Goal: Task Accomplishment & Management: Manage account settings

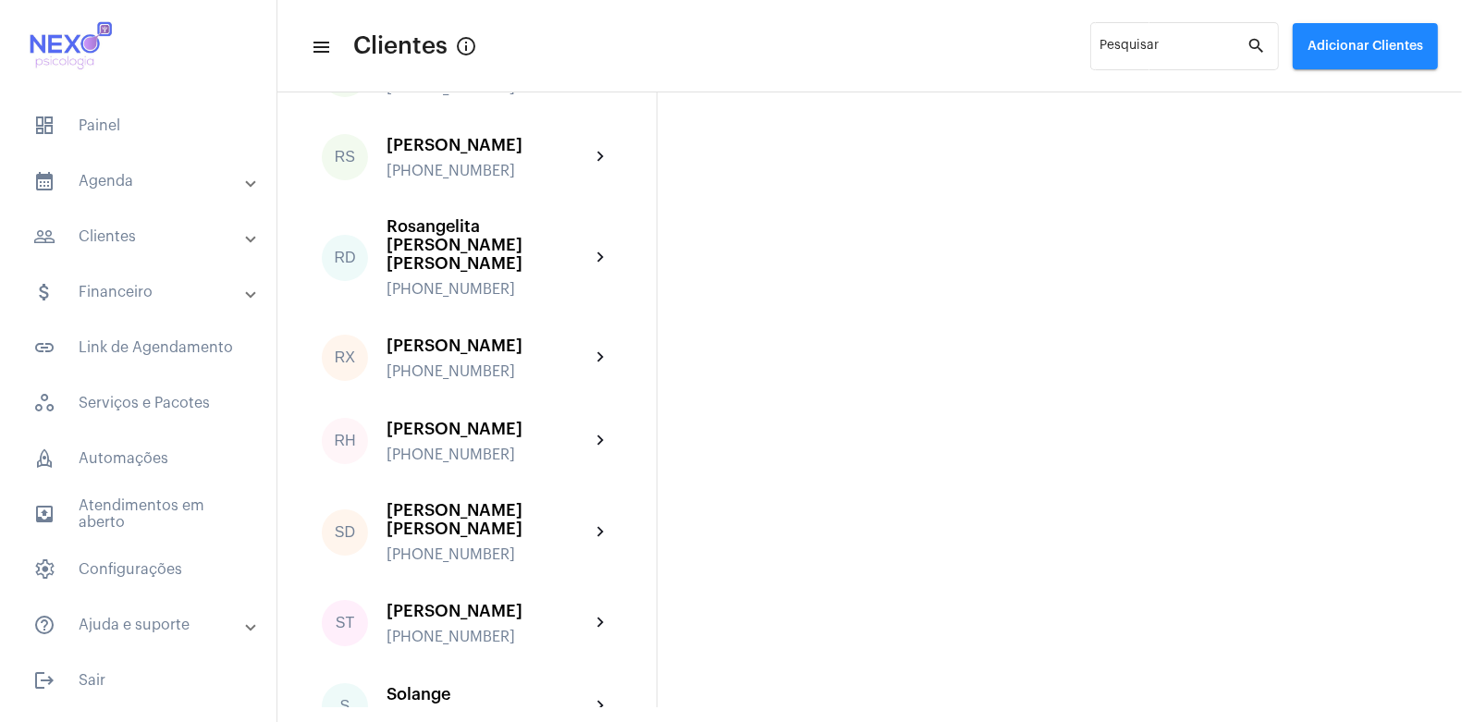
scroll to position [2617, 0]
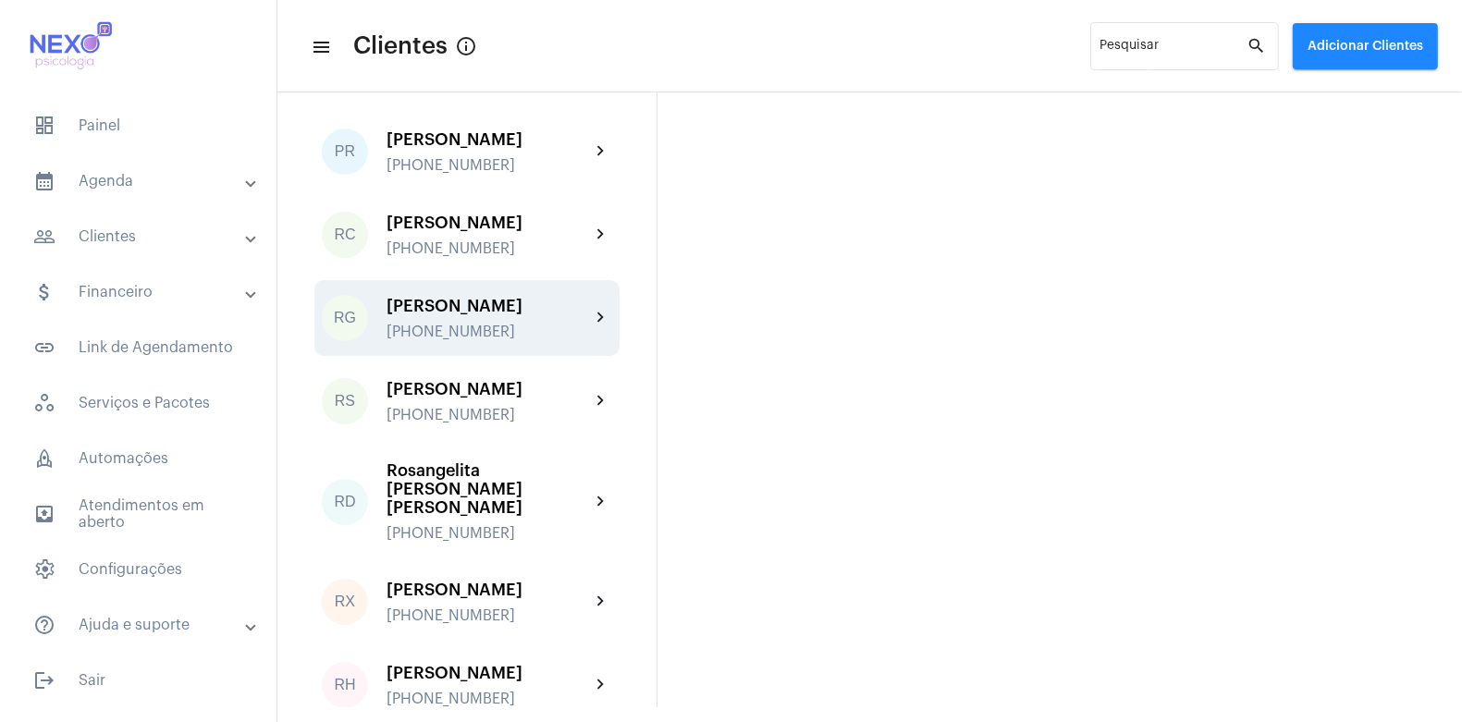
click at [460, 297] on div "[PERSON_NAME]" at bounding box center [488, 306] width 203 height 18
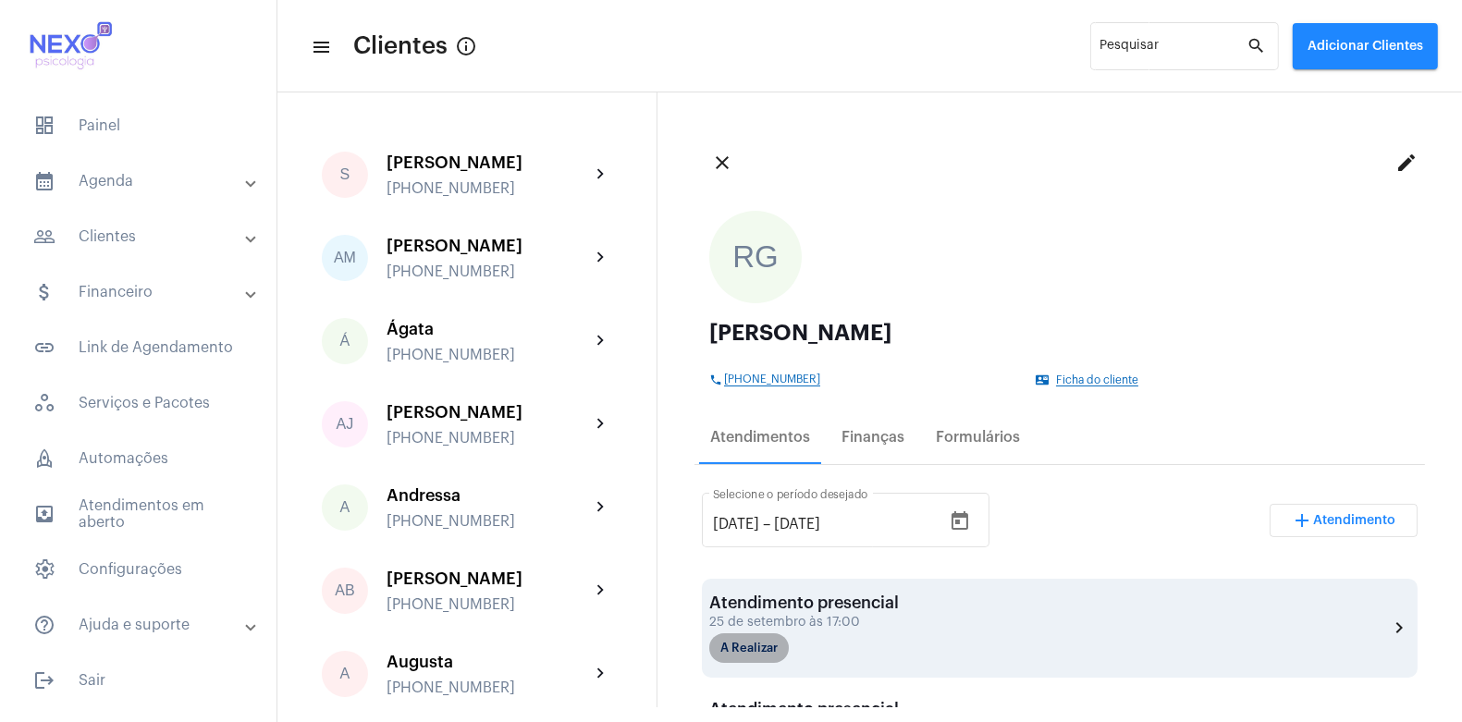
click at [760, 653] on mat-chip "A Realizar" at bounding box center [749, 648] width 80 height 30
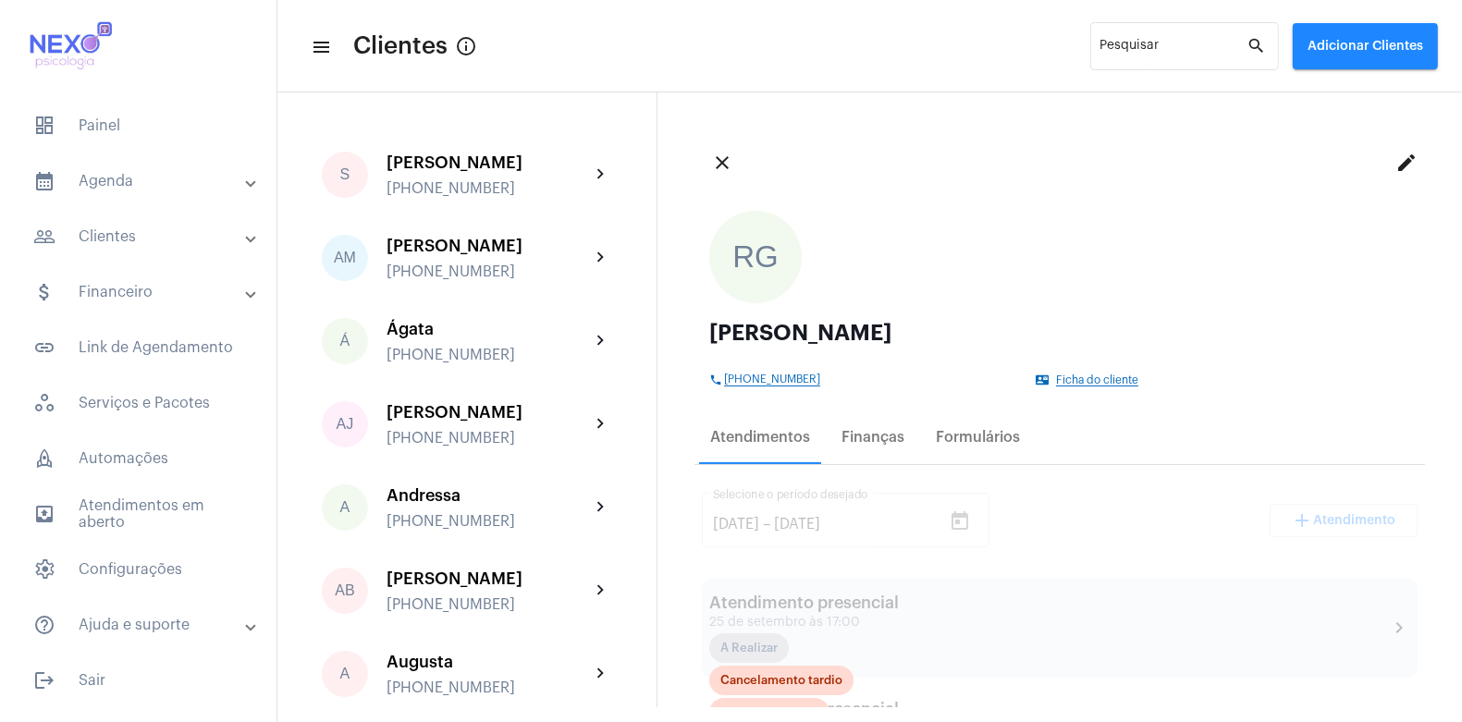
scroll to position [473, 0]
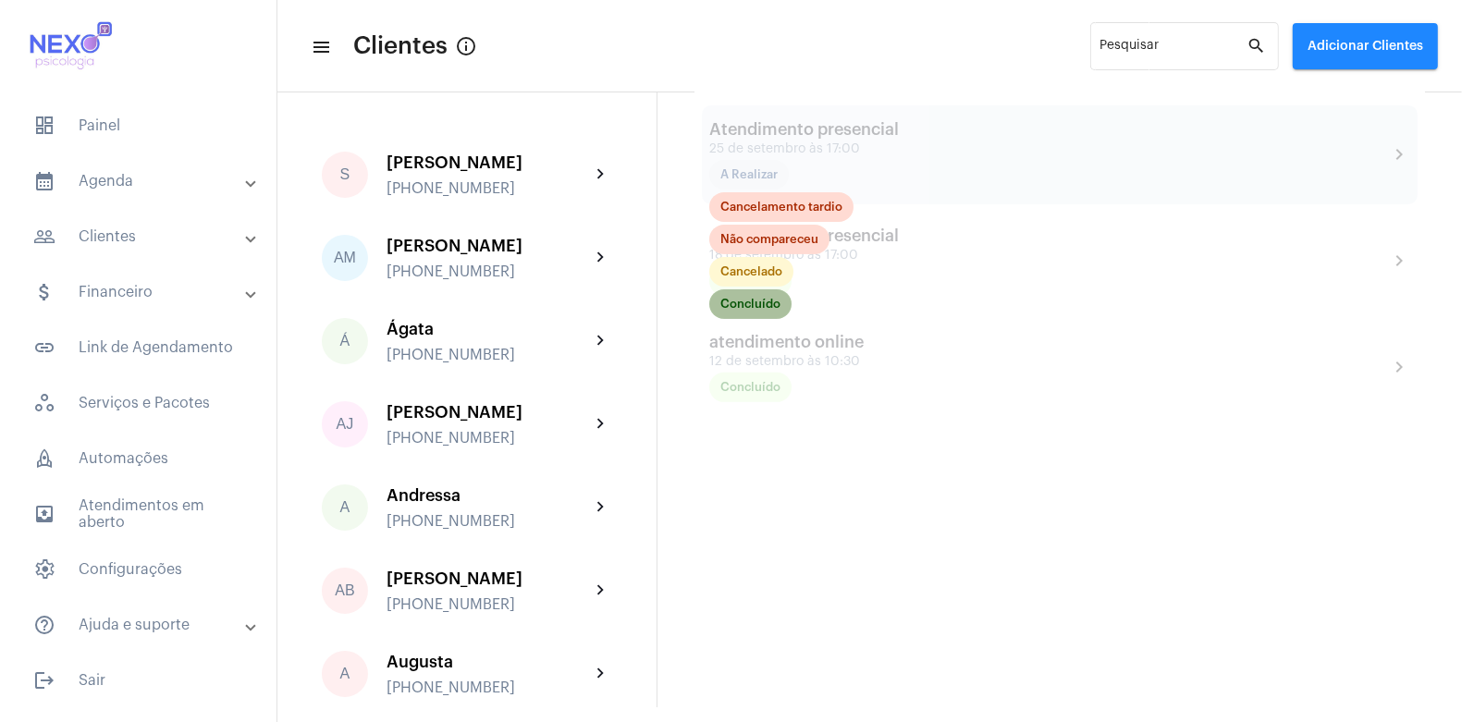
click at [737, 301] on mat-chip "Concluído" at bounding box center [750, 304] width 82 height 30
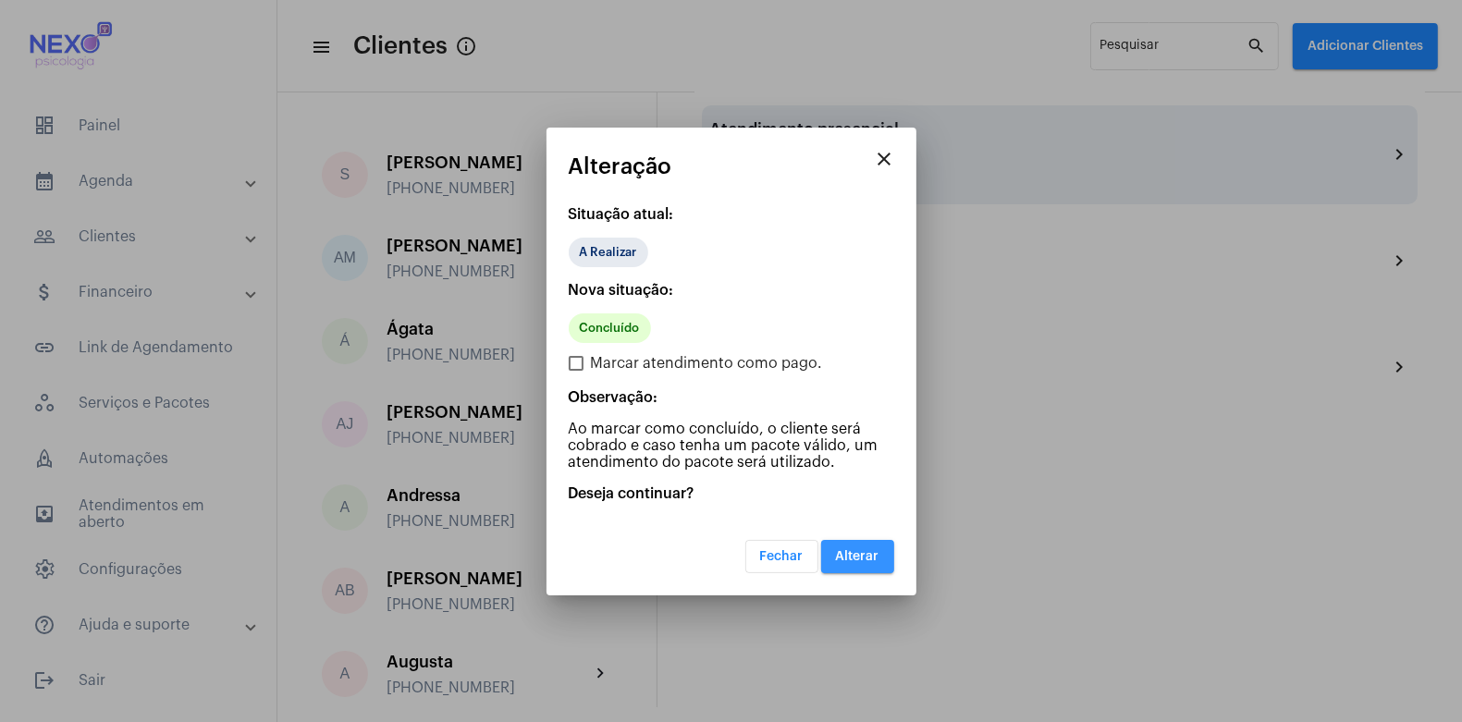
click at [876, 563] on button "Alterar" at bounding box center [857, 556] width 73 height 33
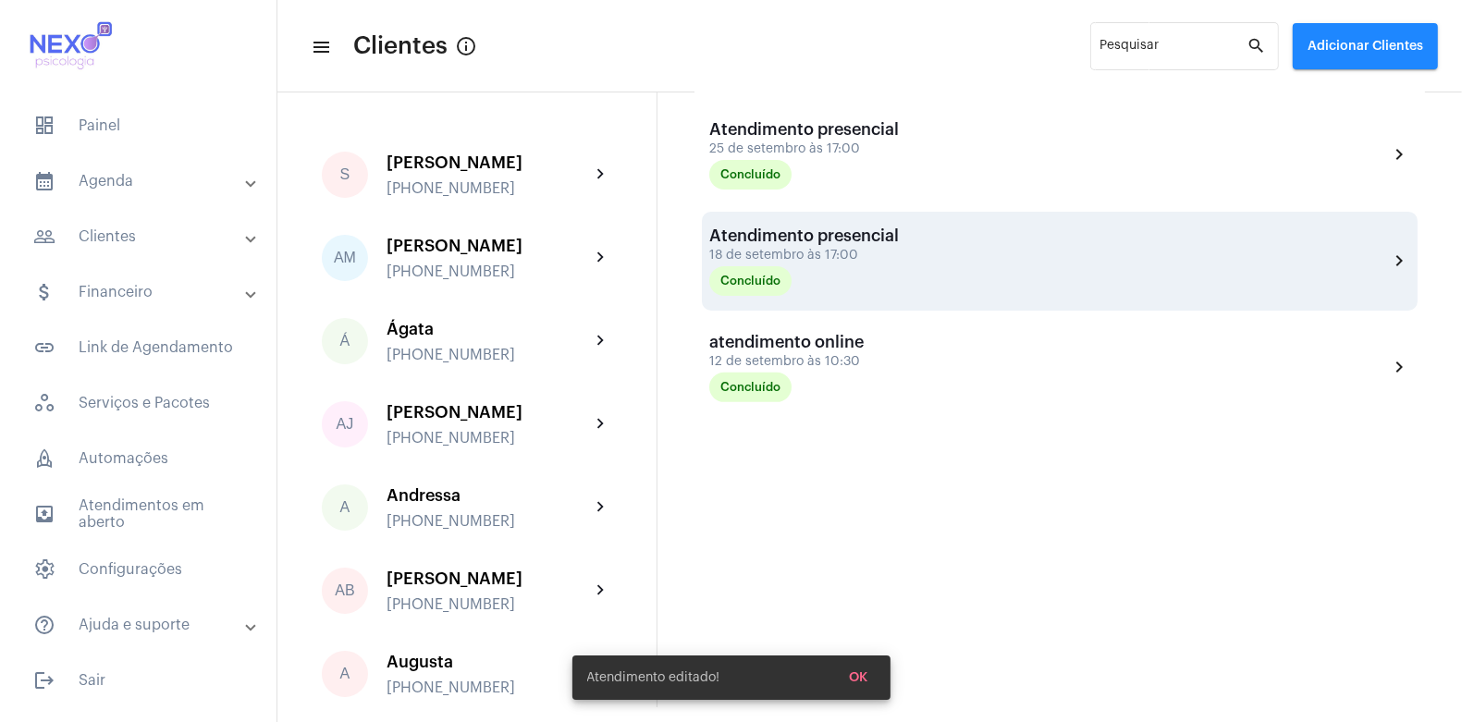
scroll to position [127, 0]
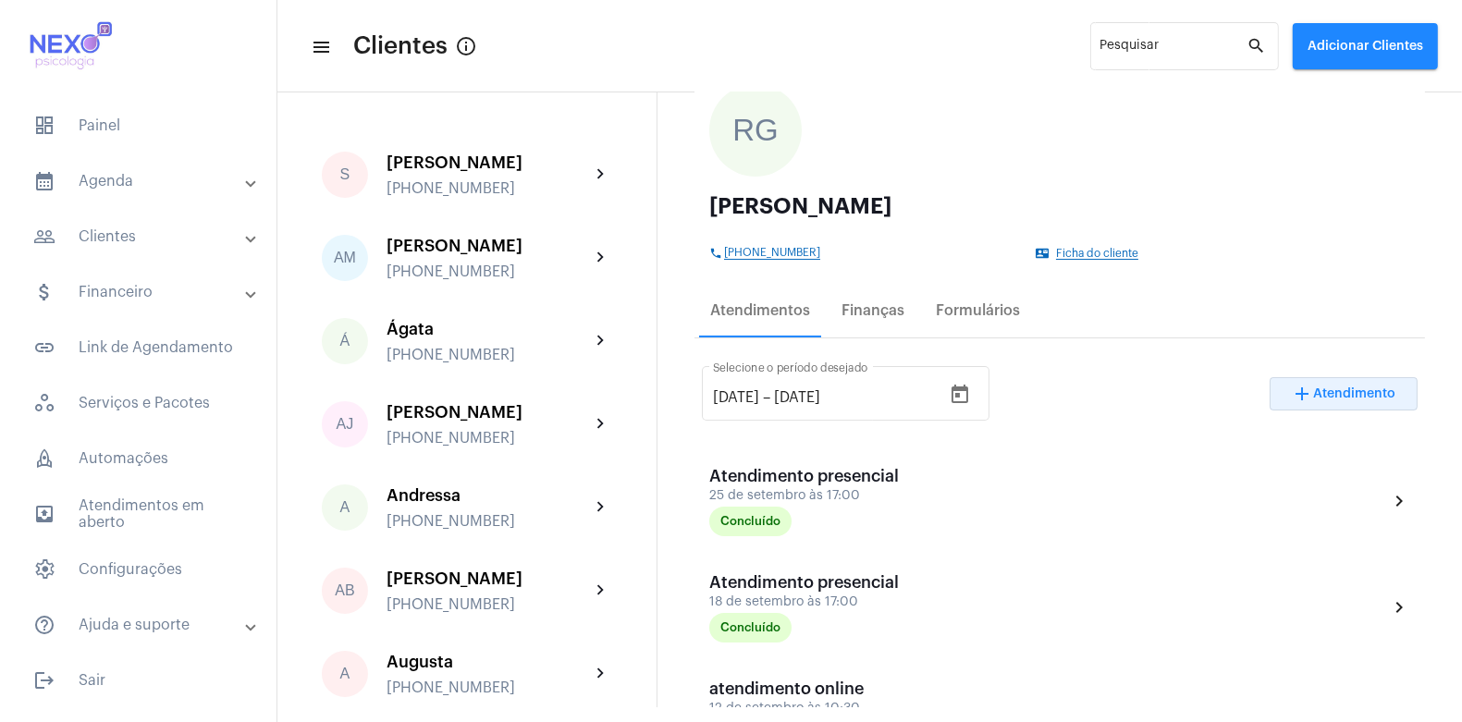
click at [1346, 389] on span "Atendimento" at bounding box center [1355, 393] width 82 height 13
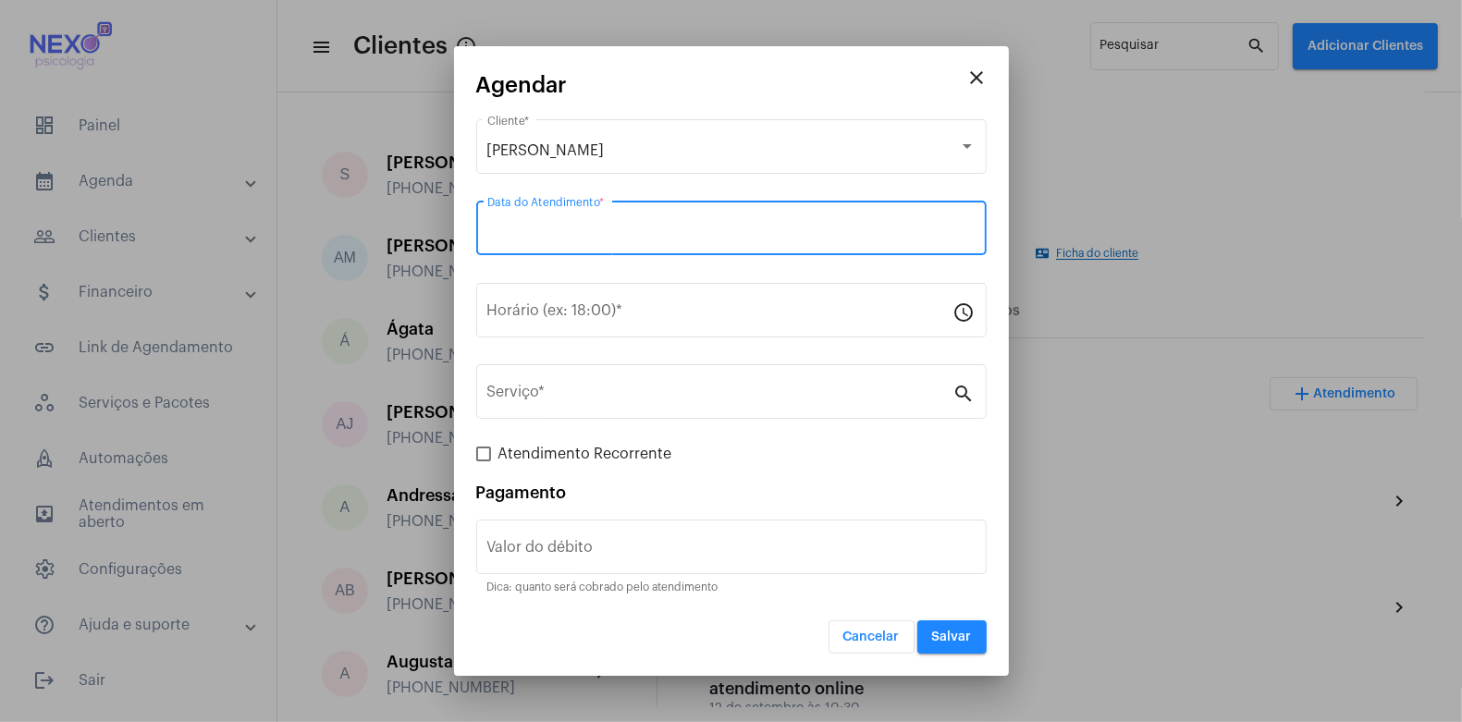
click at [673, 231] on input "Data do Atendimento *" at bounding box center [731, 232] width 488 height 17
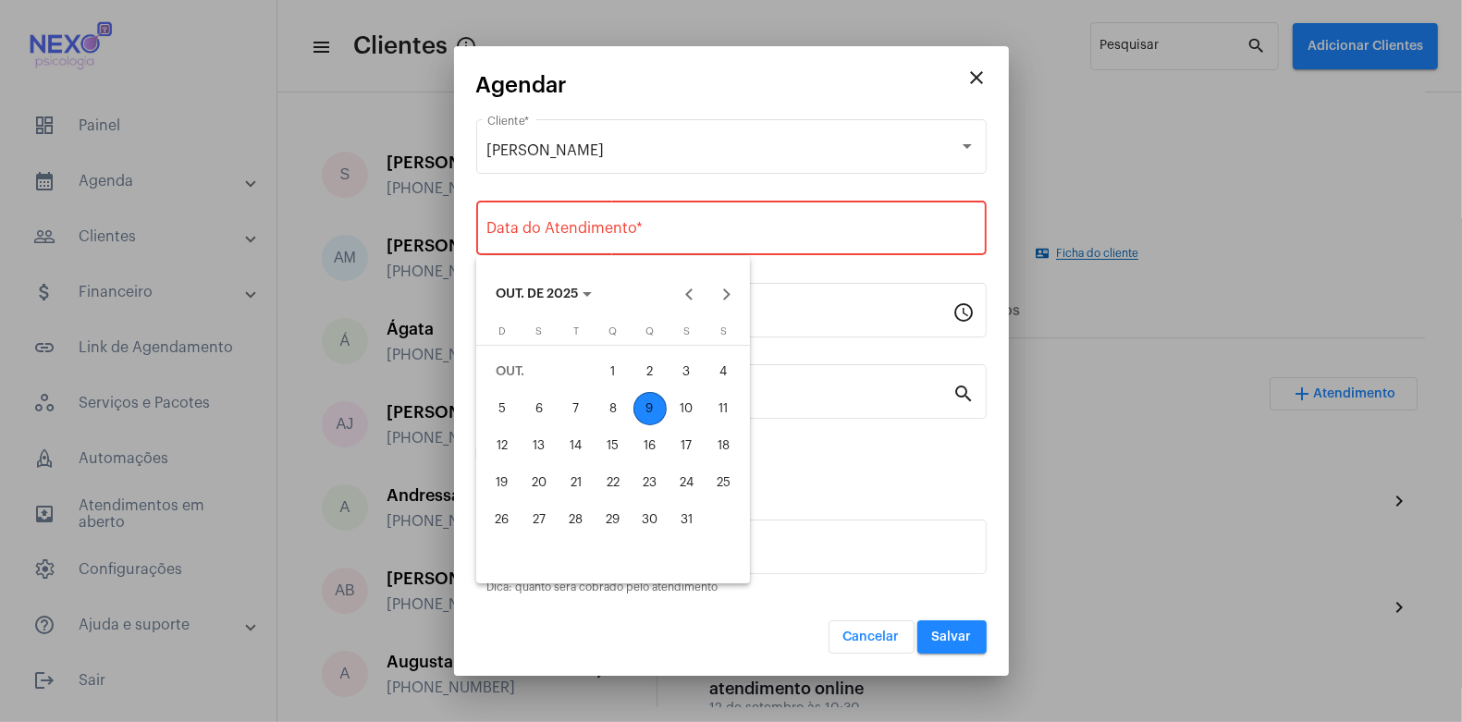
click at [650, 408] on div "9" at bounding box center [649, 408] width 33 height 33
type input "[DATE]"
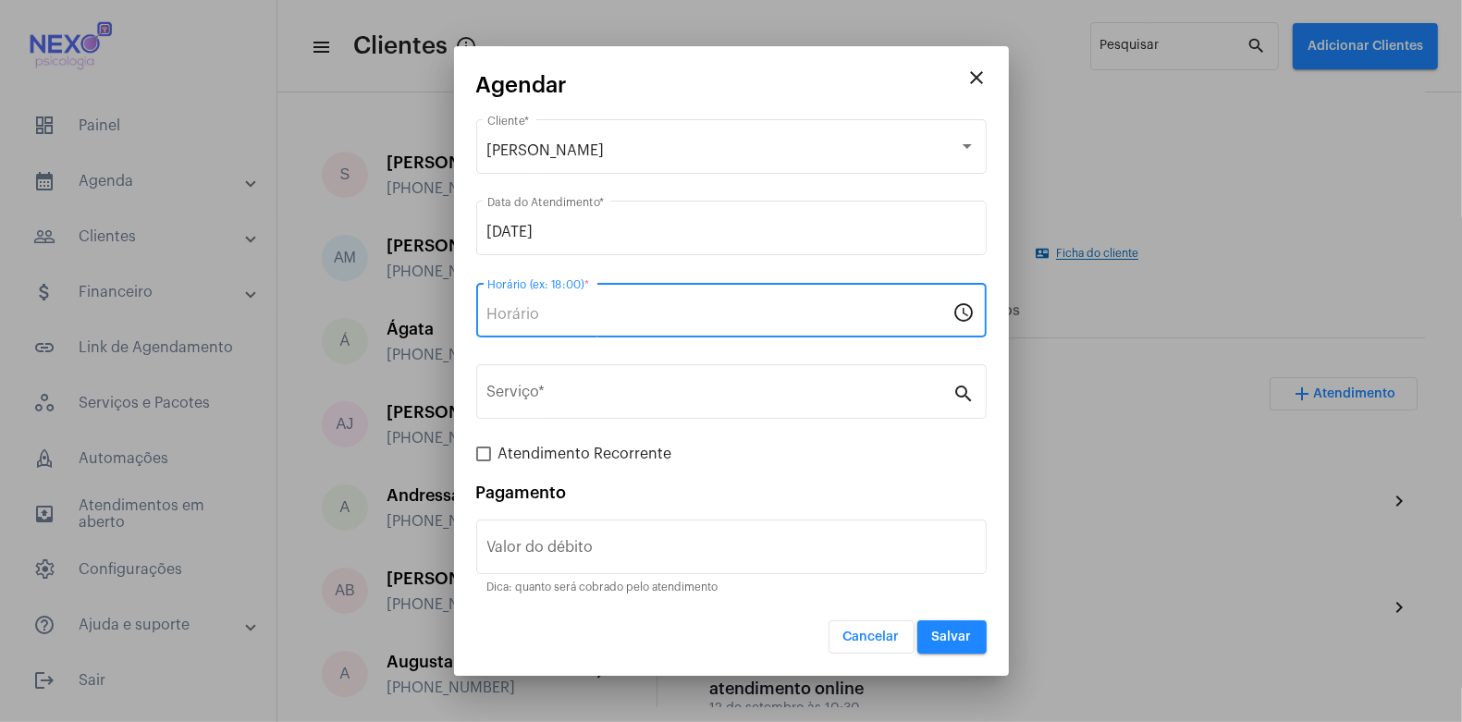
click at [615, 308] on input "Horário (ex: 18:00) *" at bounding box center [720, 314] width 466 height 17
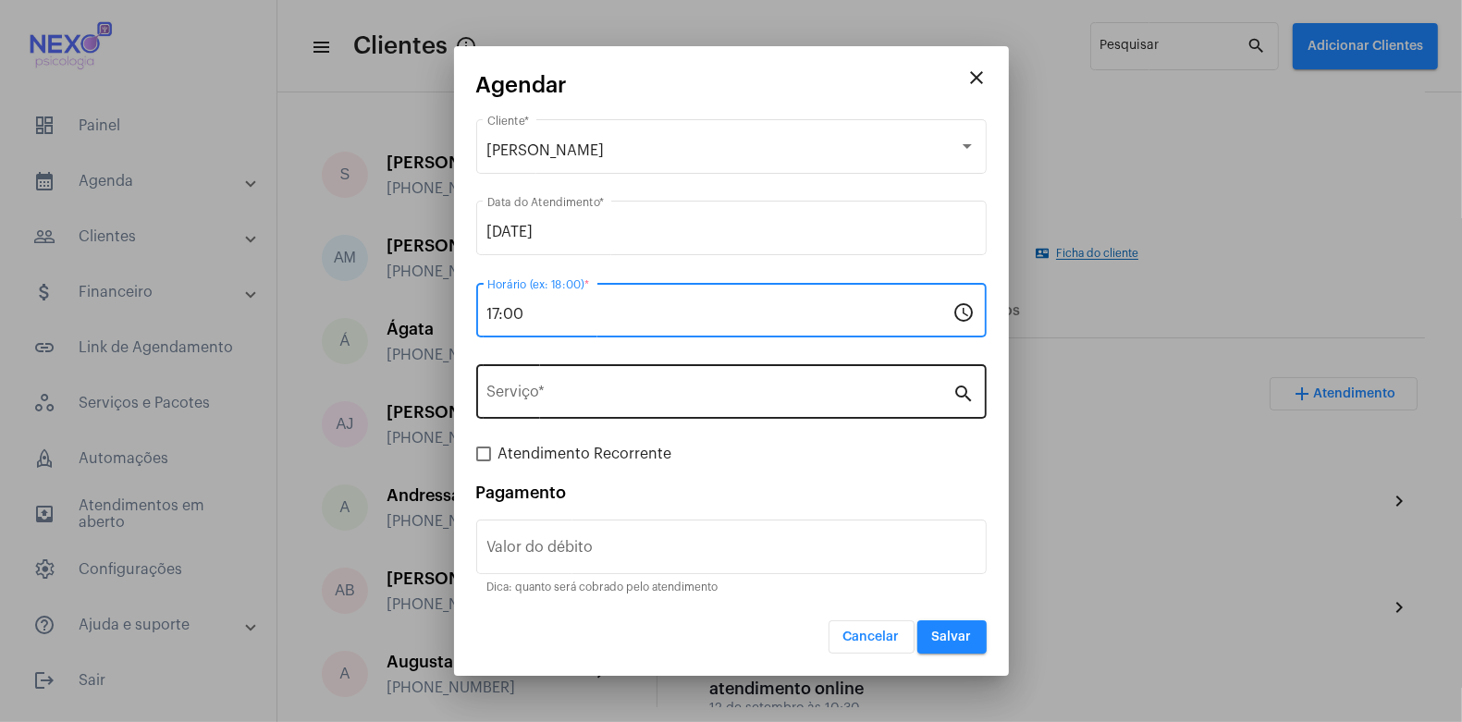
type input "17:00"
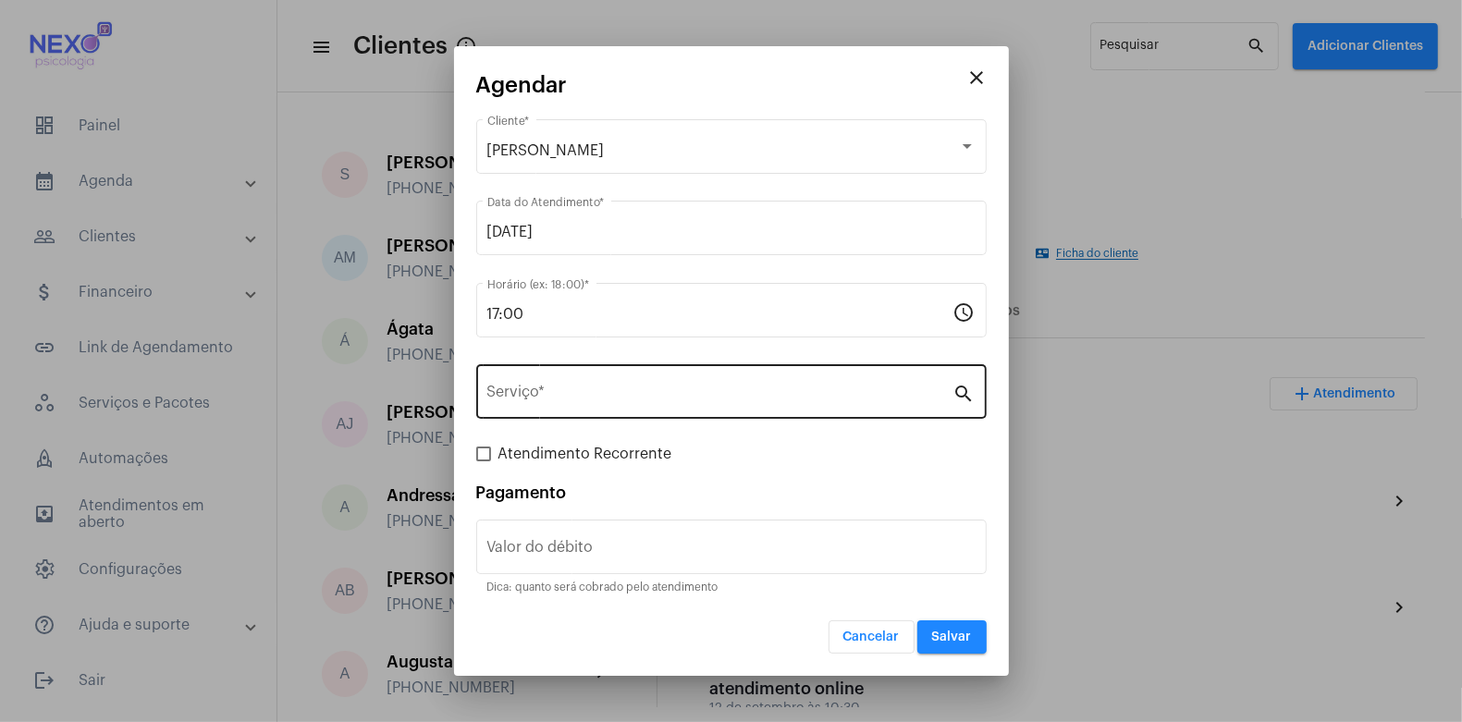
click at [596, 405] on div "Serviço *" at bounding box center [720, 390] width 466 height 58
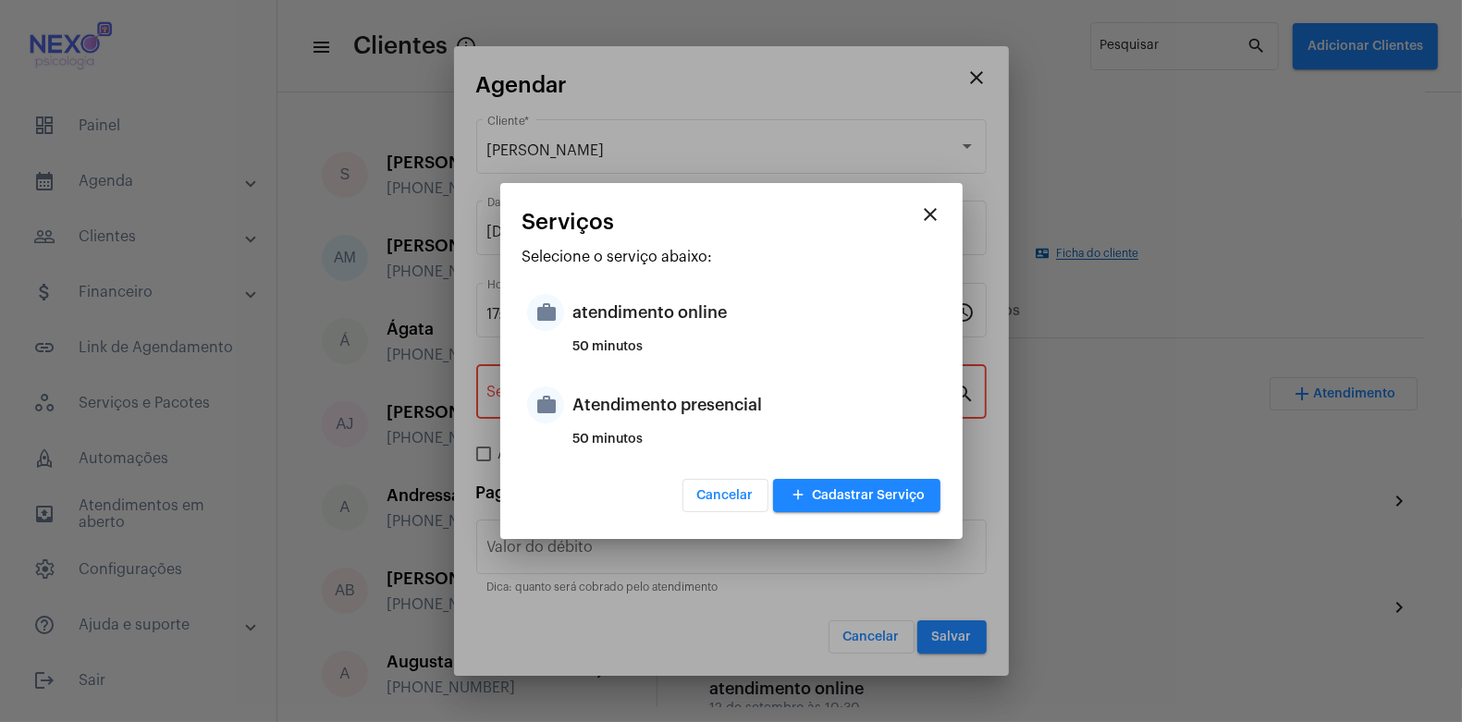
click at [596, 405] on div "Atendimento presencial" at bounding box center [754, 404] width 362 height 55
type input "Atendimento presencial"
type input "R$ 150"
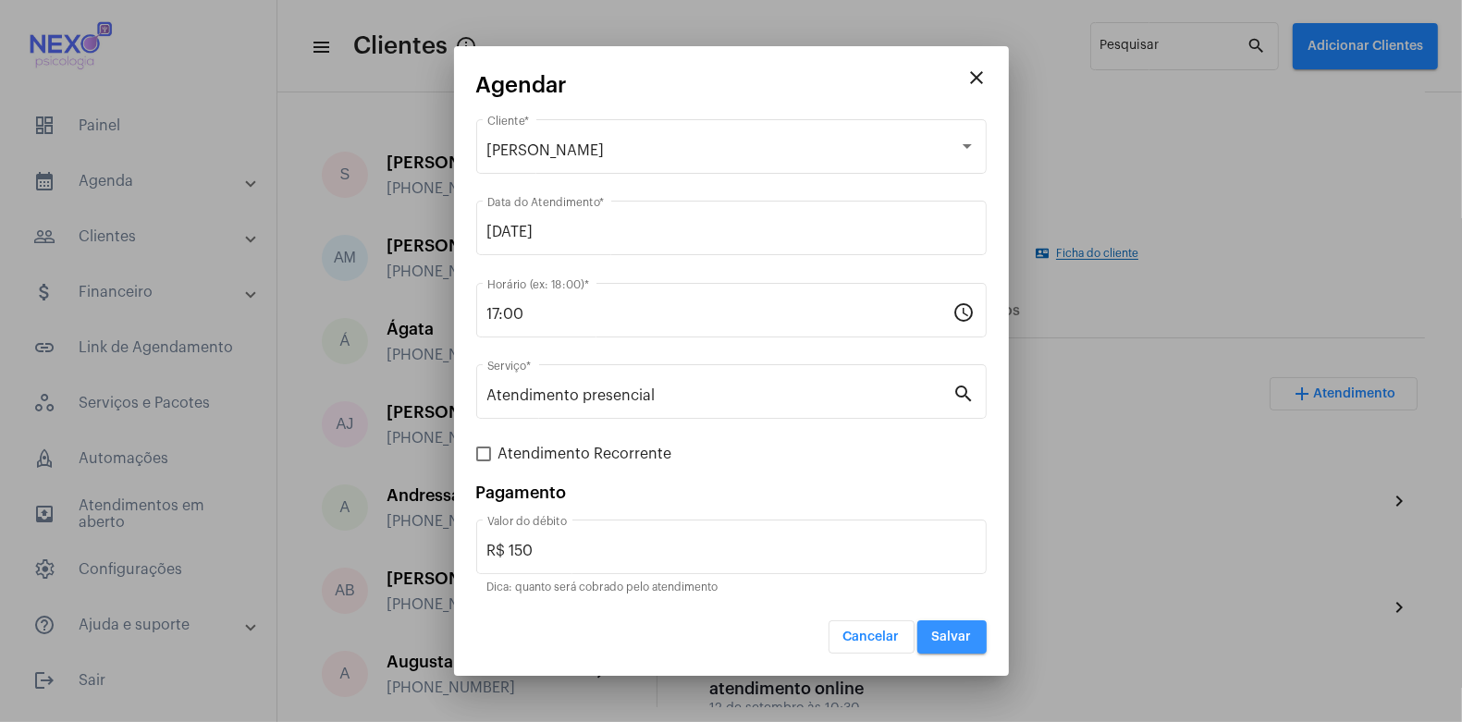
click at [967, 645] on button "Salvar" at bounding box center [951, 636] width 69 height 33
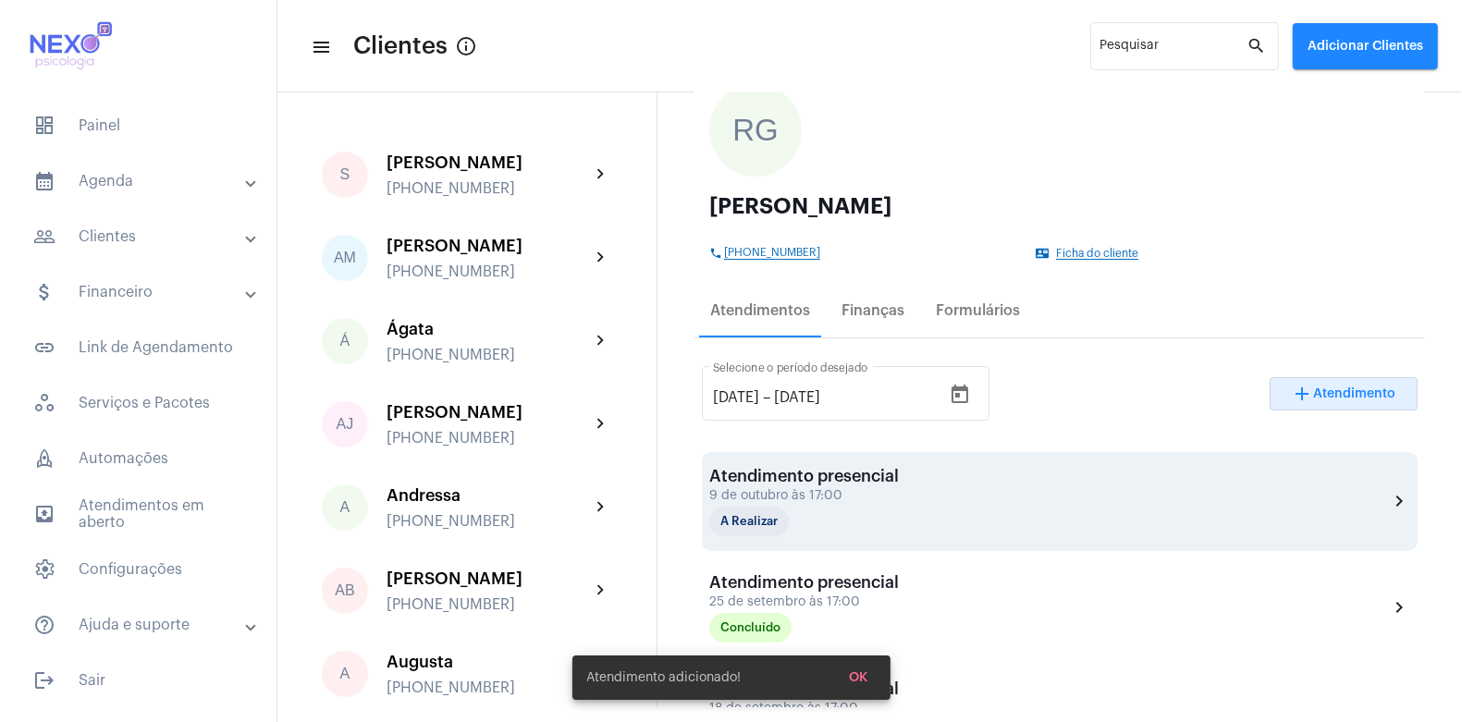
click at [850, 476] on div "Atendimento presencial" at bounding box center [804, 476] width 190 height 18
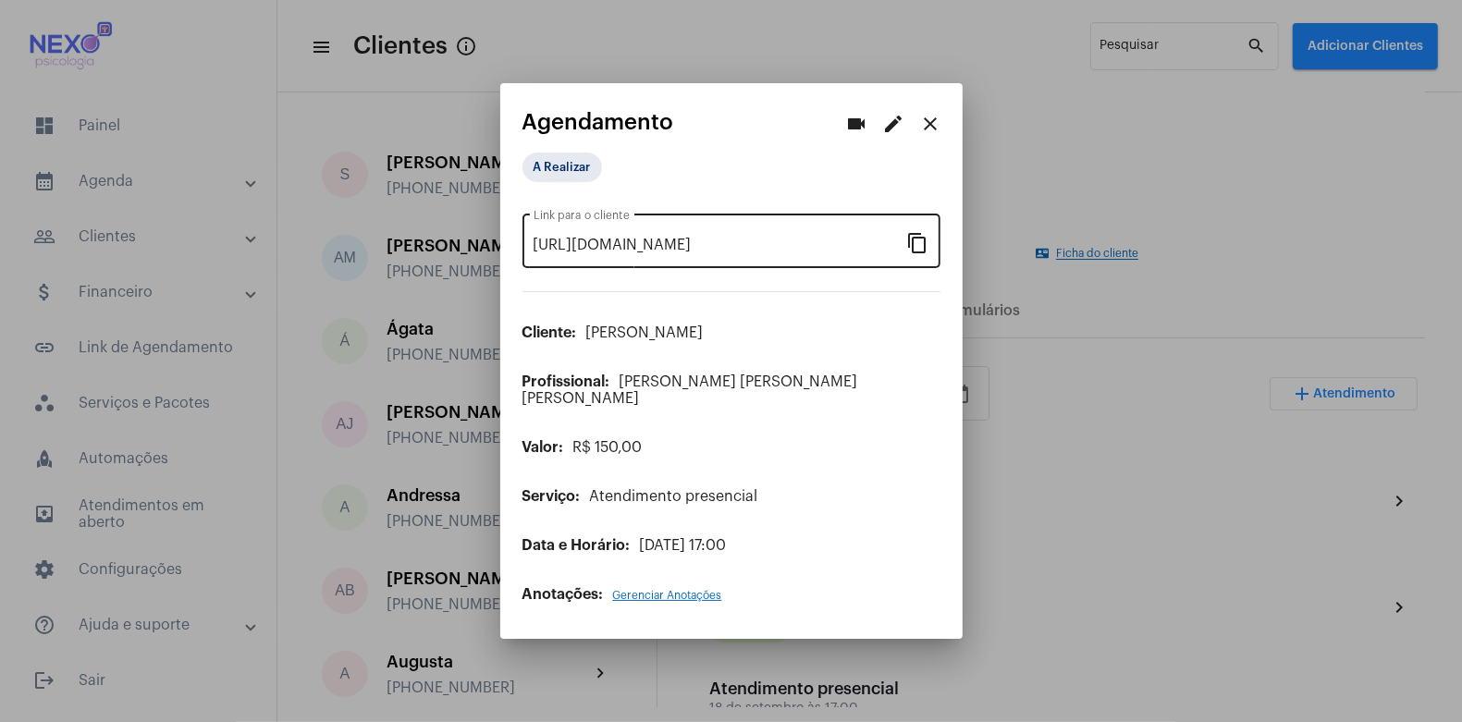
click at [916, 250] on mat-icon "content_copy" at bounding box center [918, 242] width 22 height 22
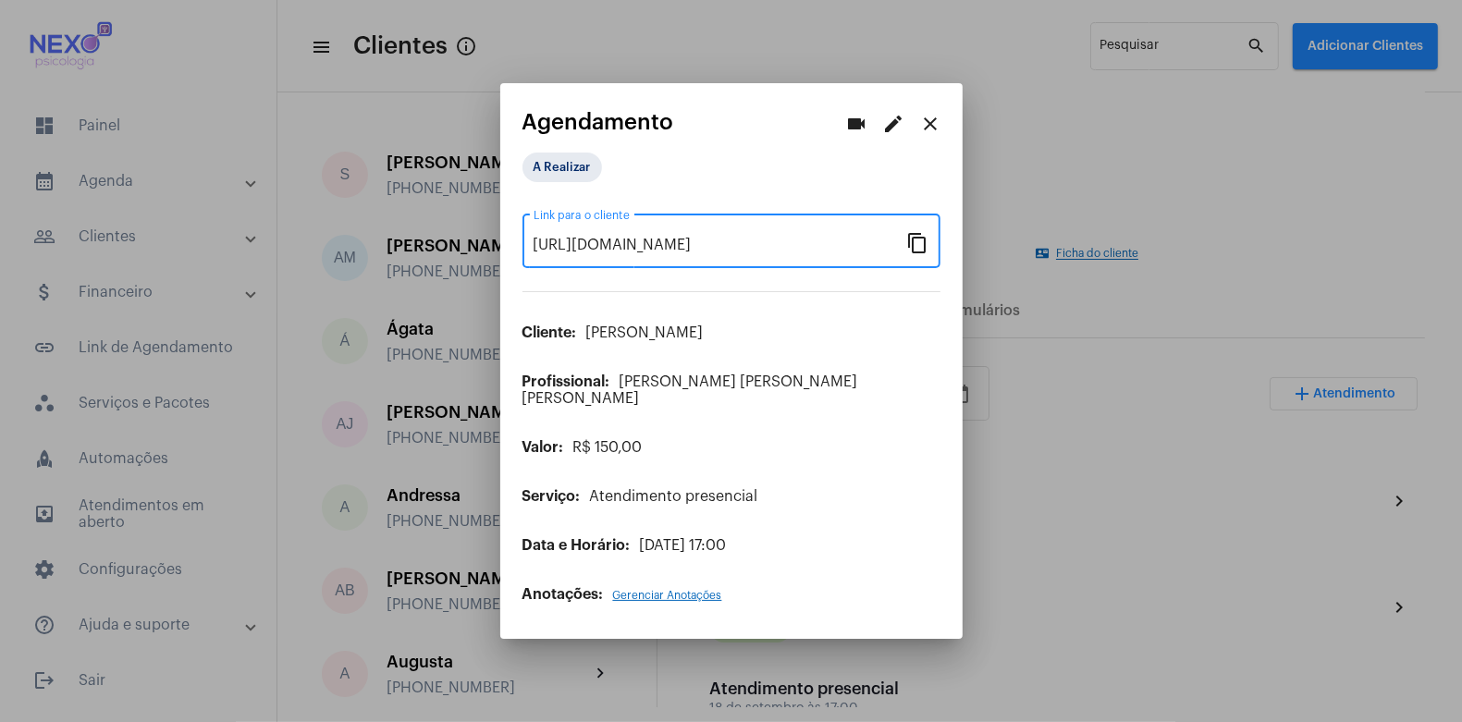
click at [940, 120] on button "close" at bounding box center [931, 123] width 37 height 37
